Goal: Task Accomplishment & Management: Manage account settings

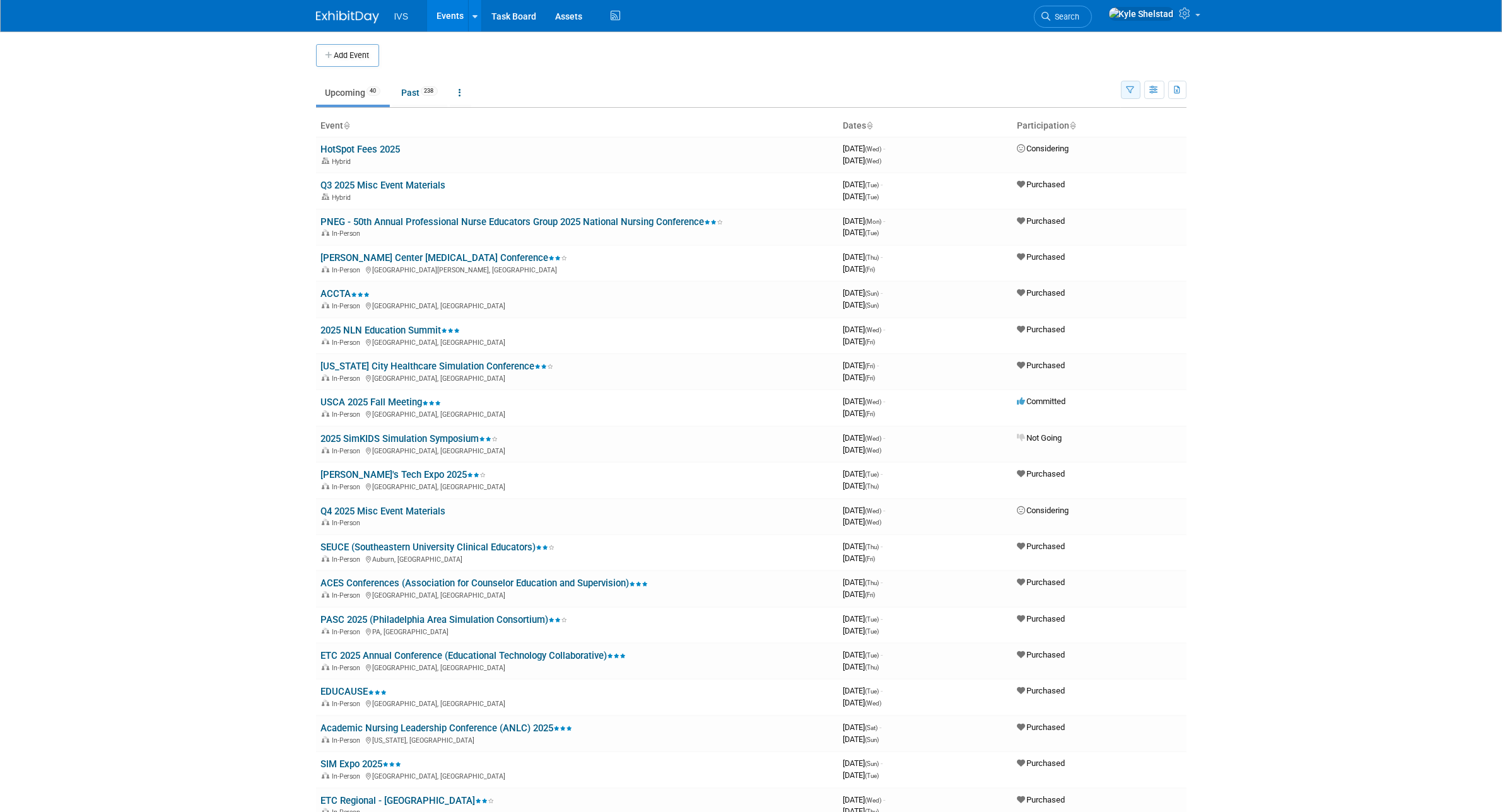
click at [1137, 85] on button "button" at bounding box center [1130, 89] width 20 height 18
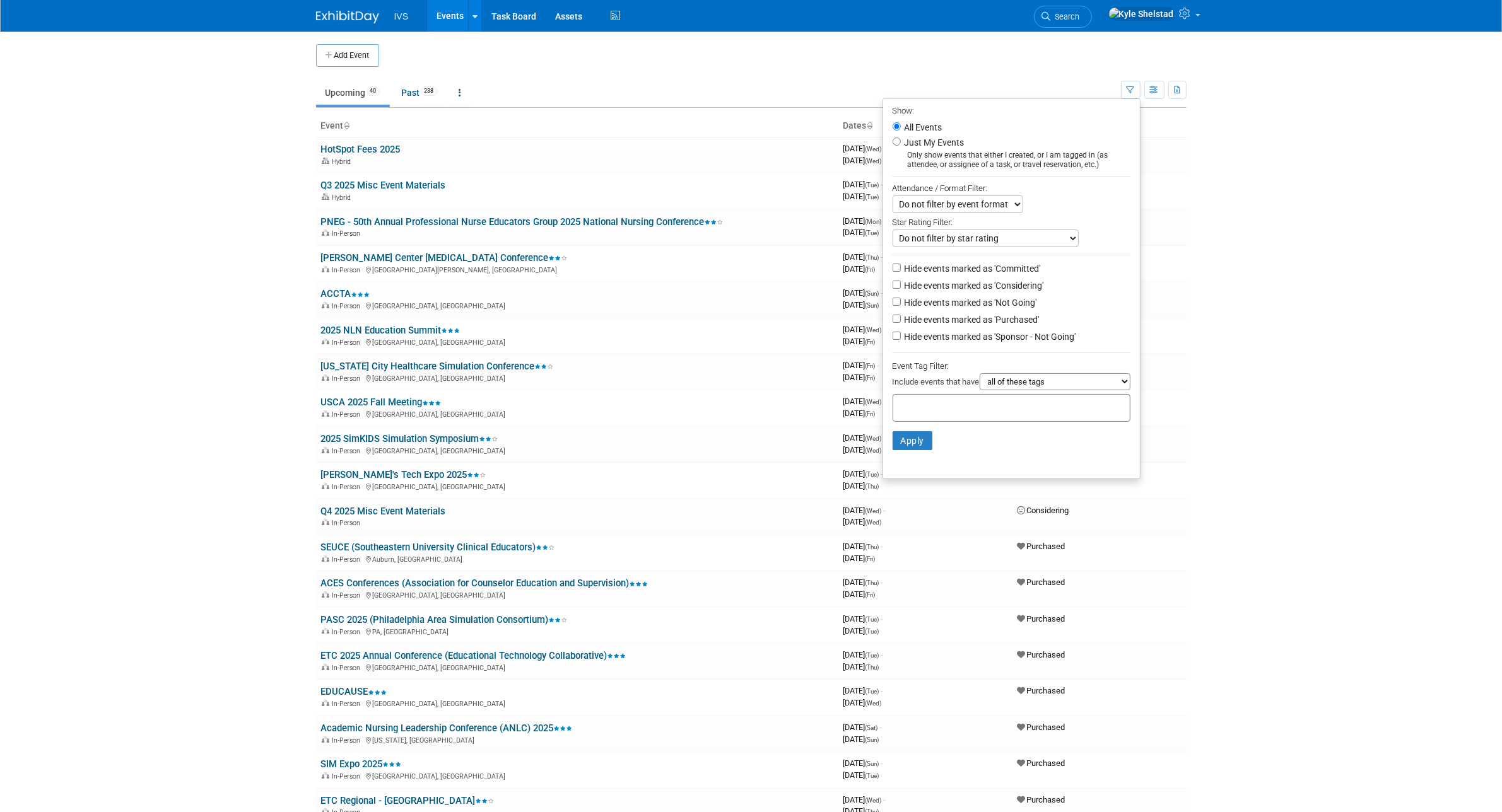
click at [910, 59] on td at bounding box center [762, 55] width 765 height 23
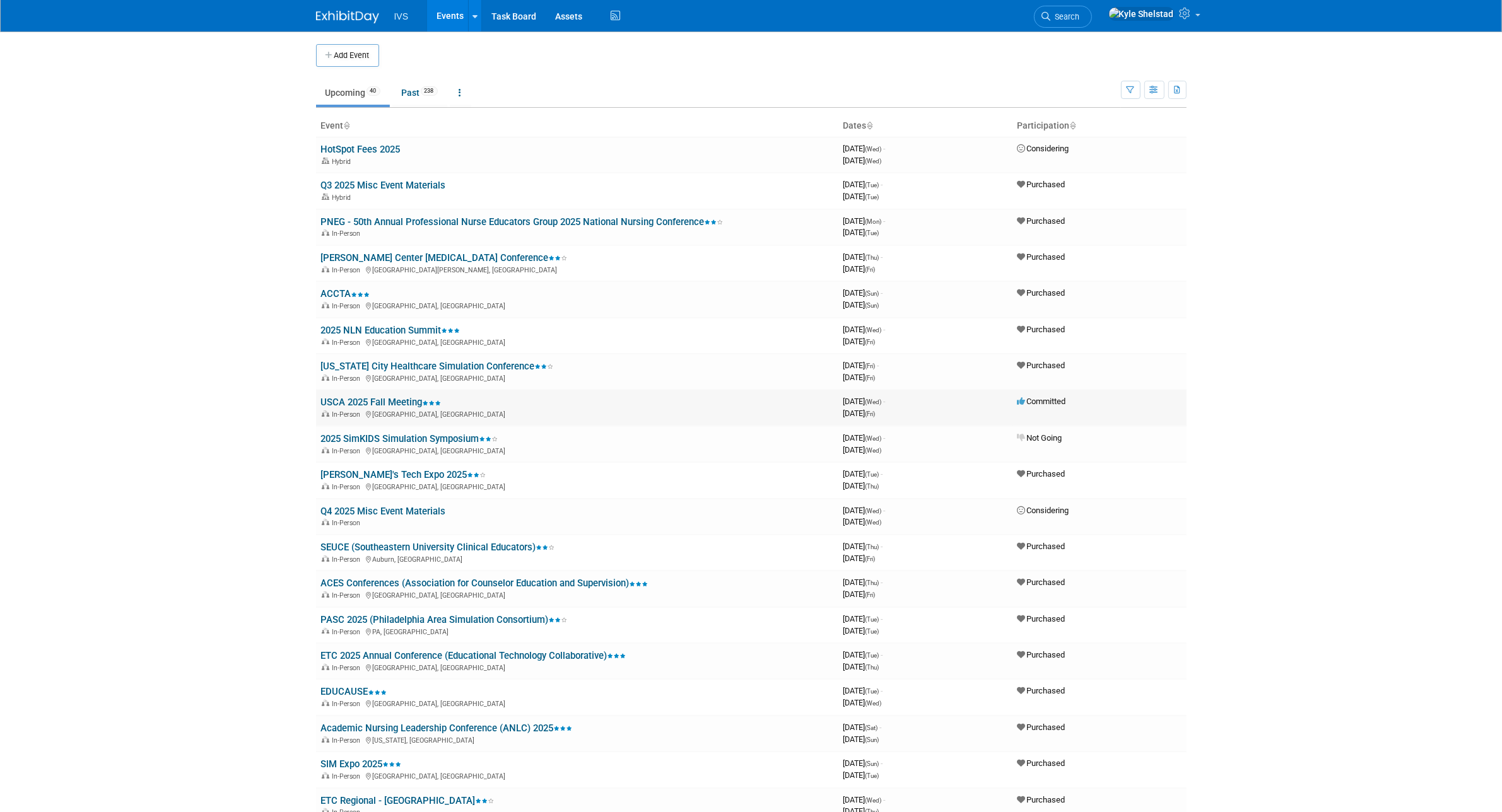
click at [378, 397] on link "USCA 2025 Fall Meeting" at bounding box center [381, 402] width 120 height 11
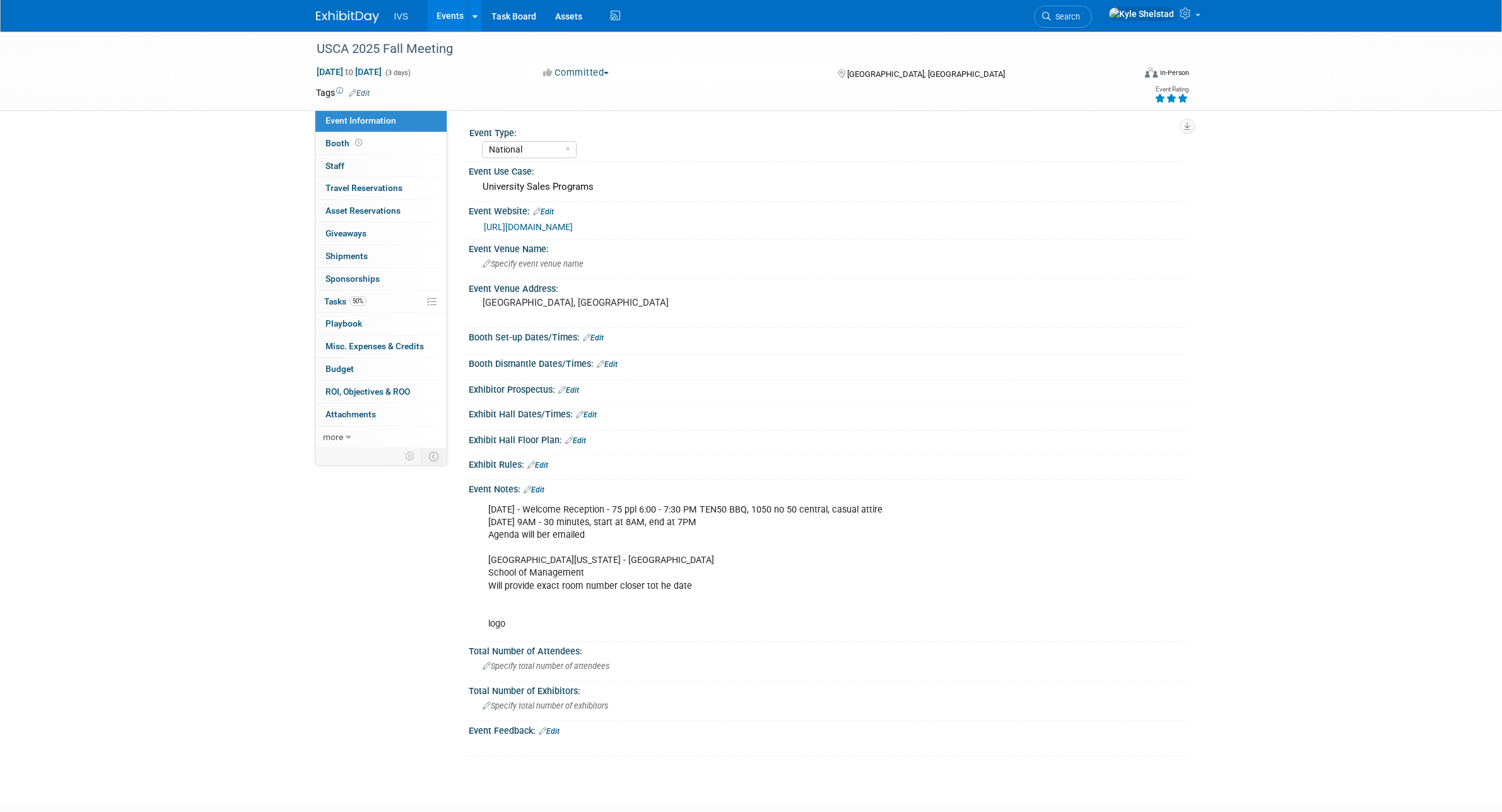
select select "National"
click at [393, 304] on link "50% Tasks 50%" at bounding box center [381, 302] width 131 height 22
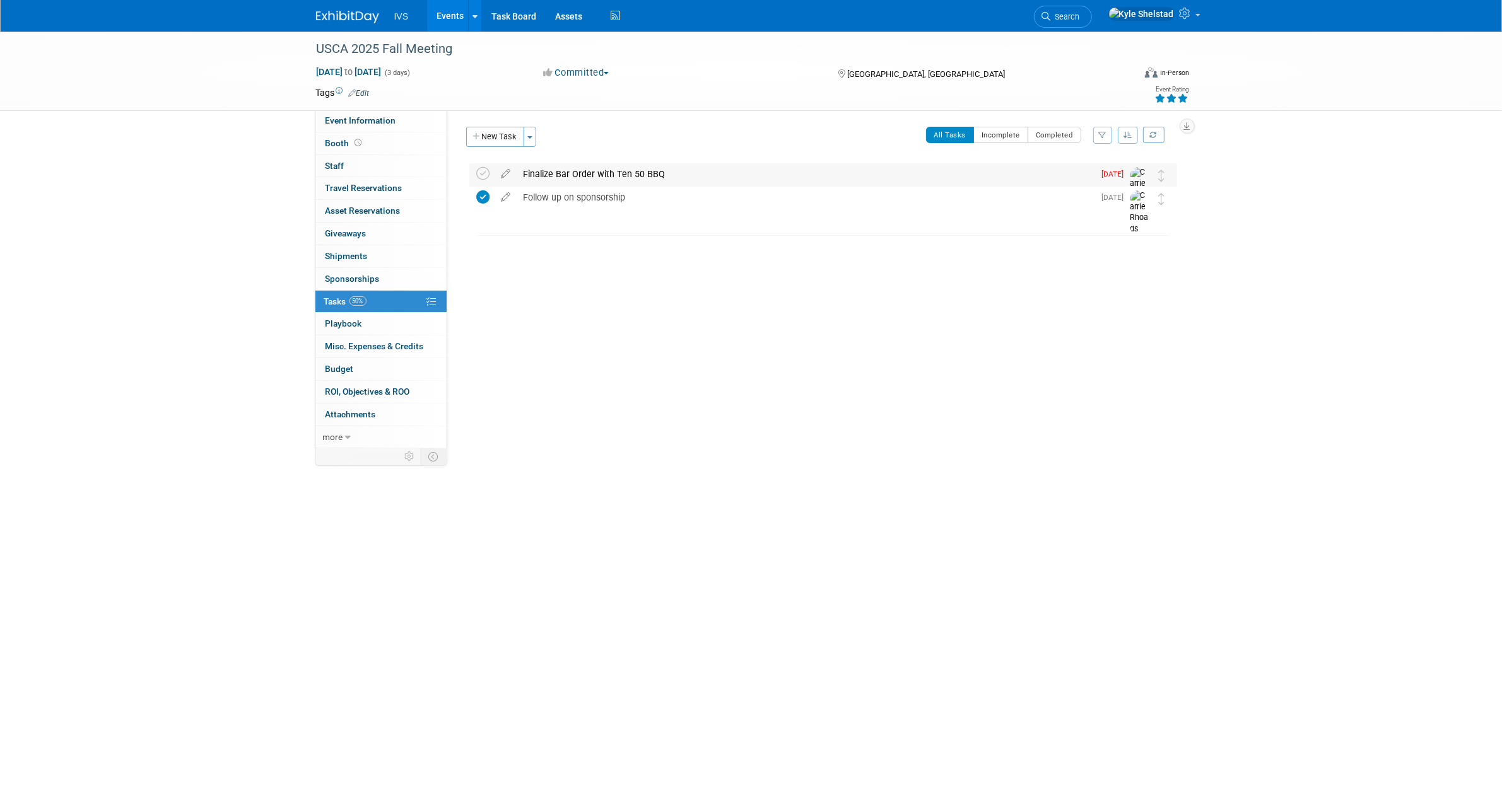
click at [632, 181] on div "Finalize Bar Order with Ten 50 BBQ" at bounding box center [806, 174] width 577 height 21
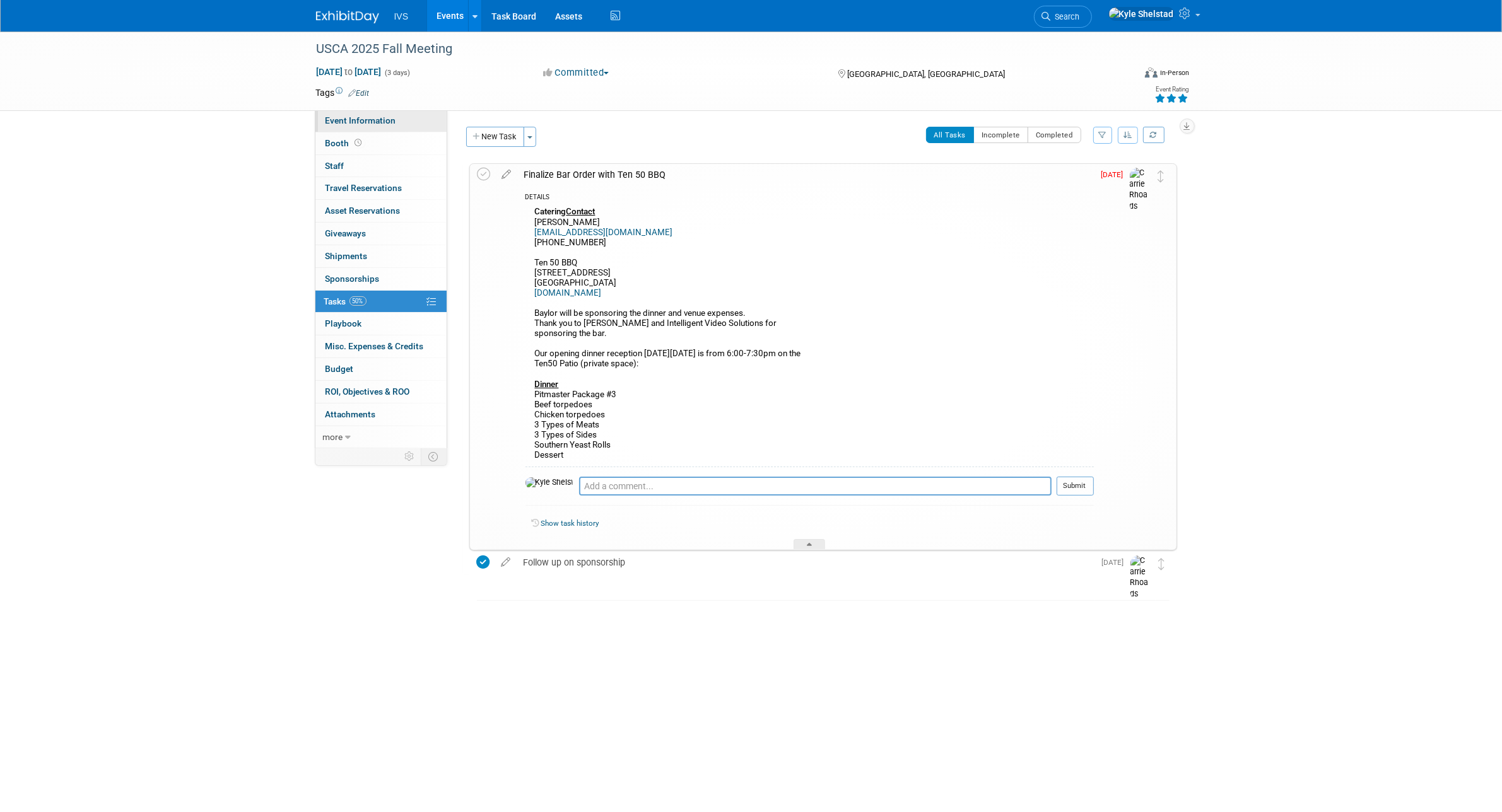
click at [355, 118] on span "Event Information" at bounding box center [361, 120] width 71 height 10
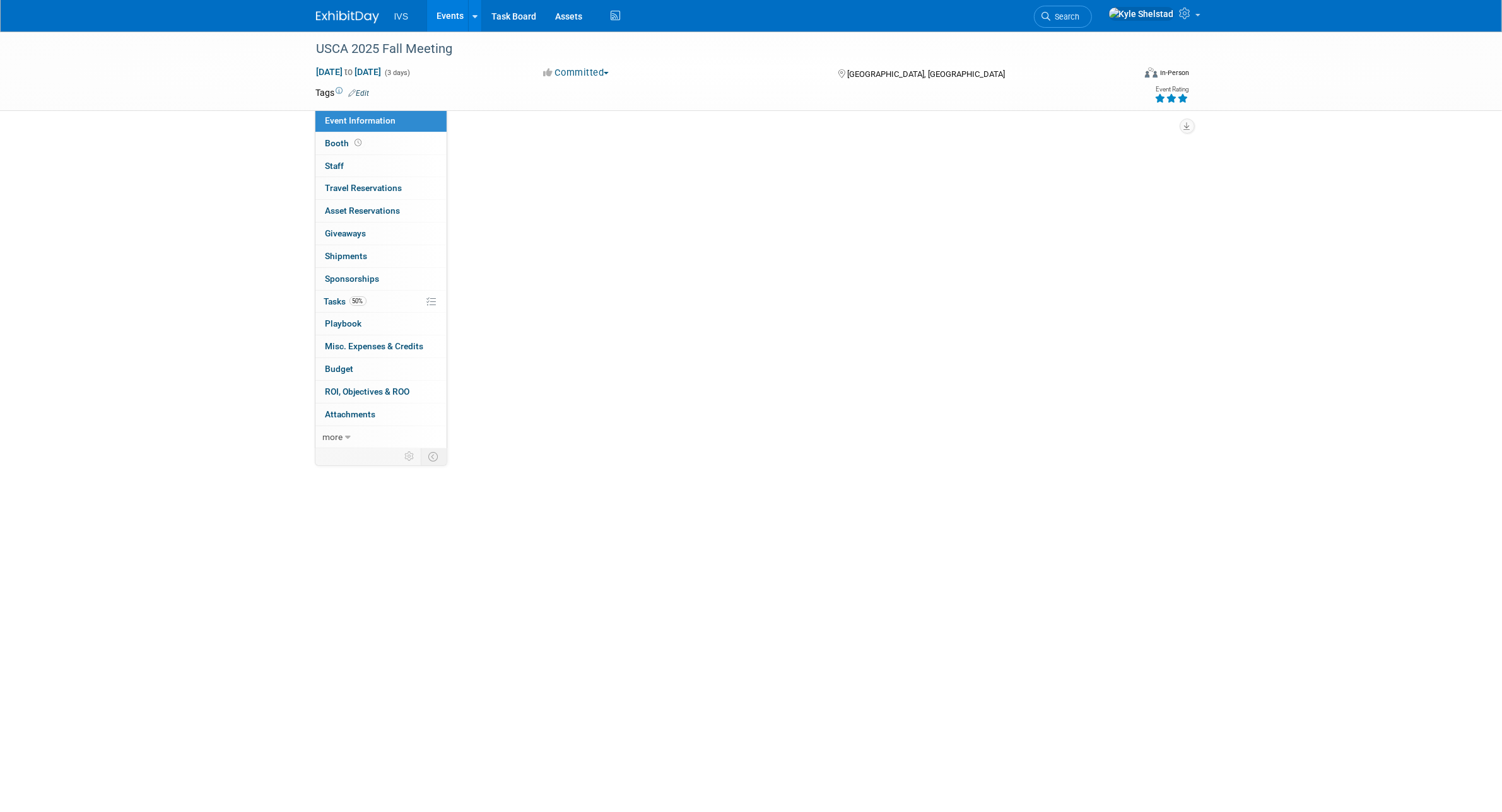
select select "National"
